Goal: Task Accomplishment & Management: Manage account settings

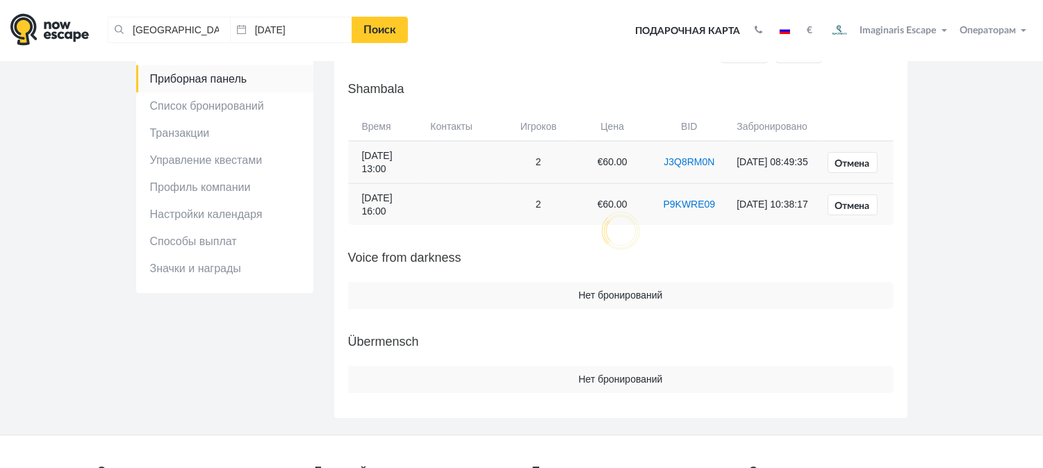
scroll to position [77, 0]
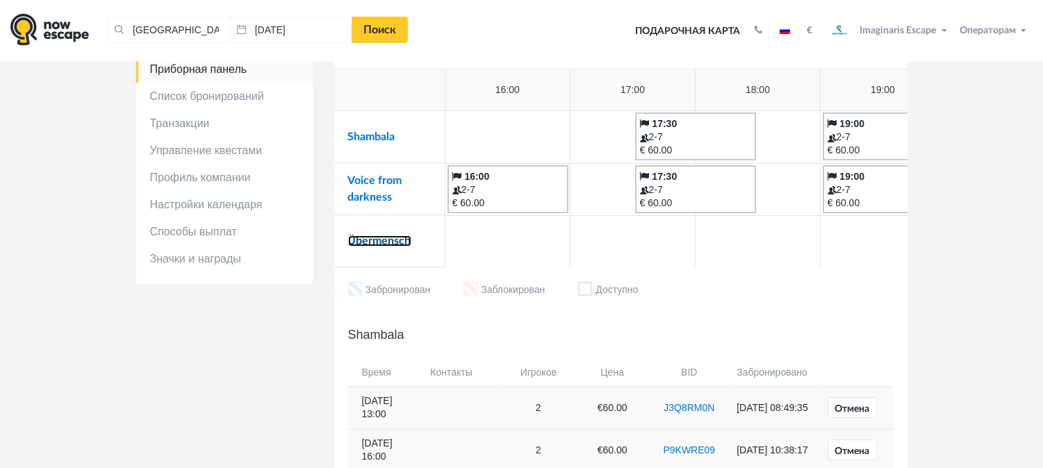
click at [399, 236] on link "Übermensch" at bounding box center [379, 241] width 63 height 11
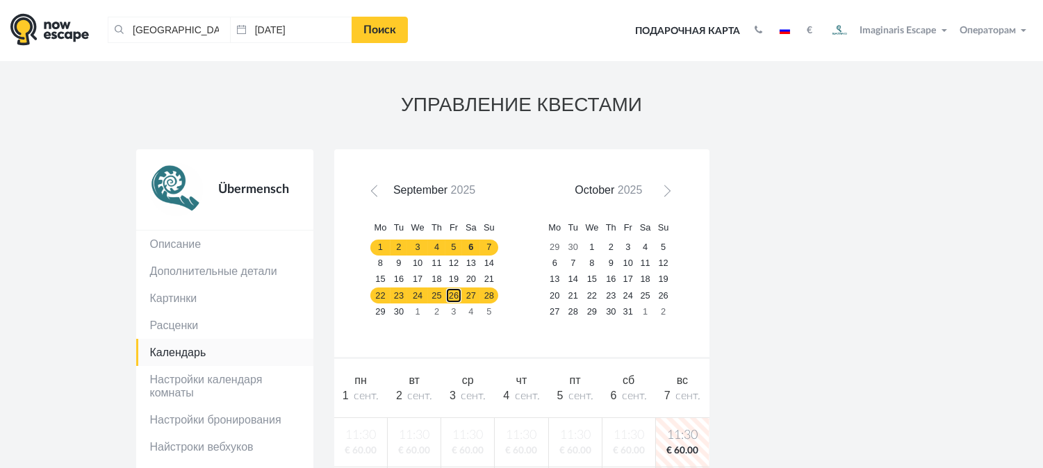
click at [459, 296] on link "26" at bounding box center [454, 296] width 17 height 16
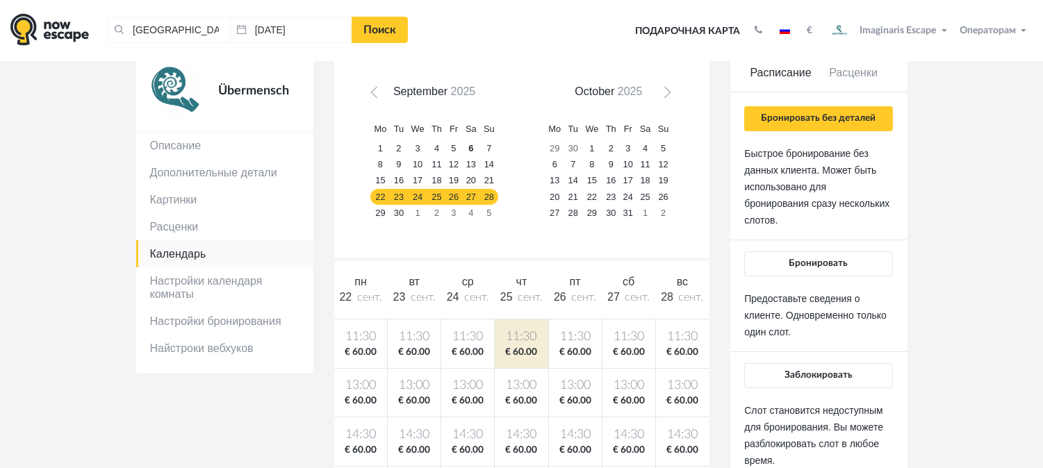
scroll to position [77, 0]
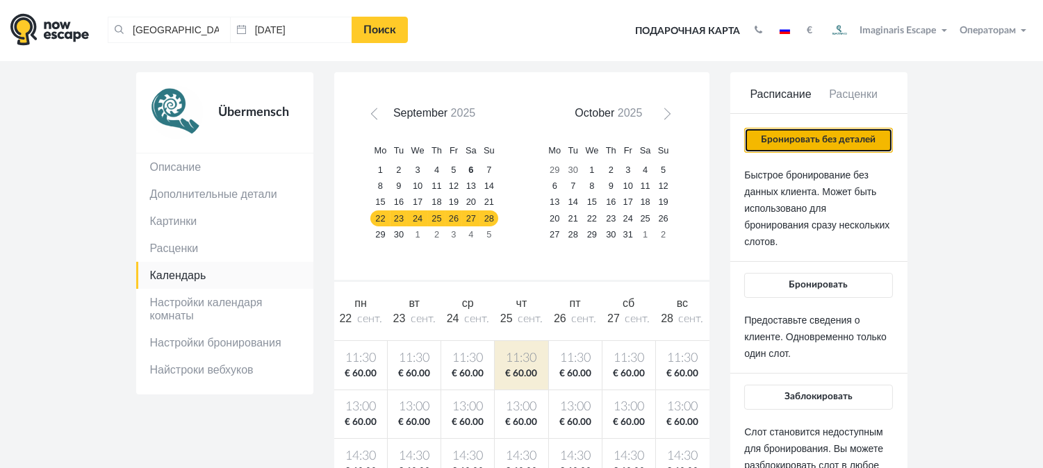
click at [849, 145] on button "Бронировать без деталей" at bounding box center [818, 140] width 148 height 25
